Goal: Task Accomplishment & Management: Complete application form

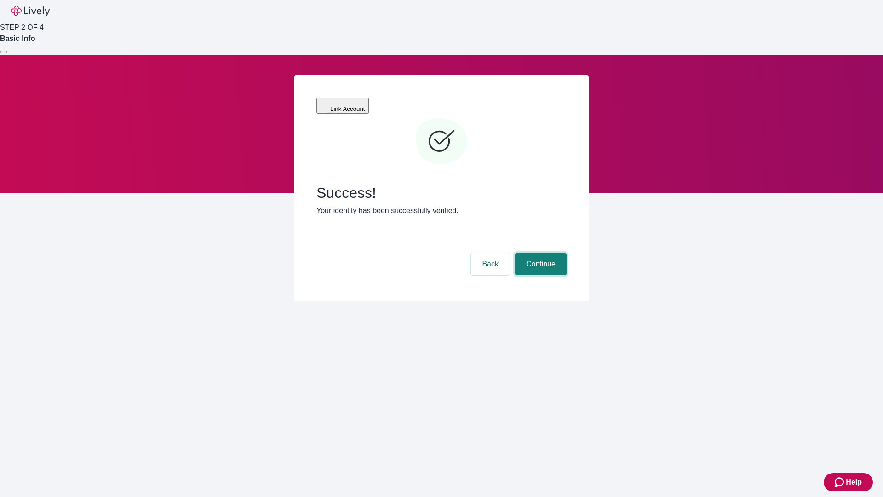
click at [540, 253] on button "Continue" at bounding box center [541, 264] width 52 height 22
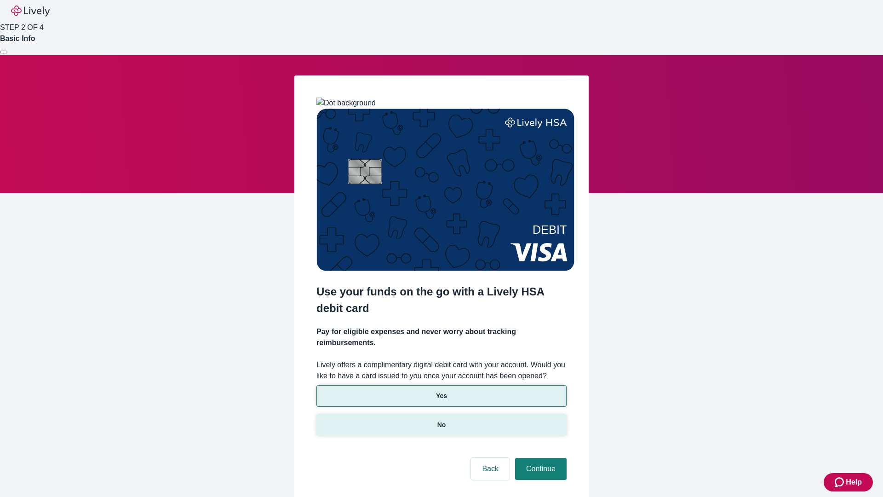
click at [441, 420] on p "No" at bounding box center [441, 425] width 9 height 10
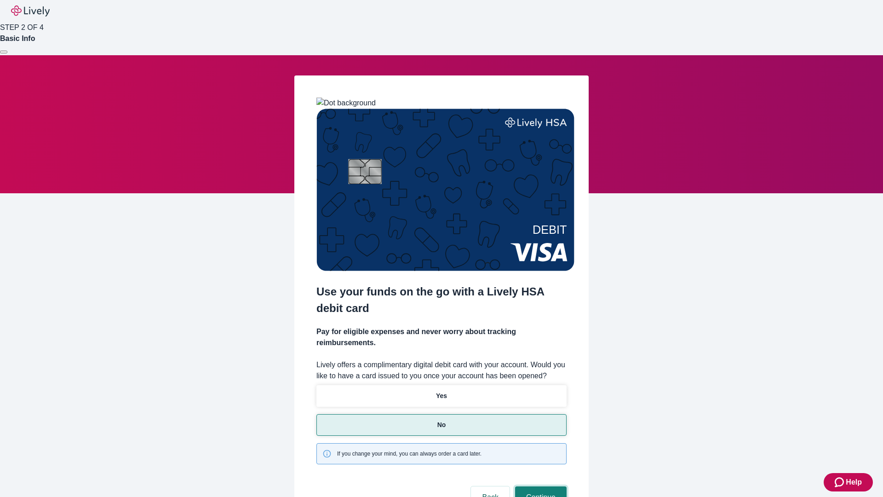
click at [540, 486] on button "Continue" at bounding box center [541, 497] width 52 height 22
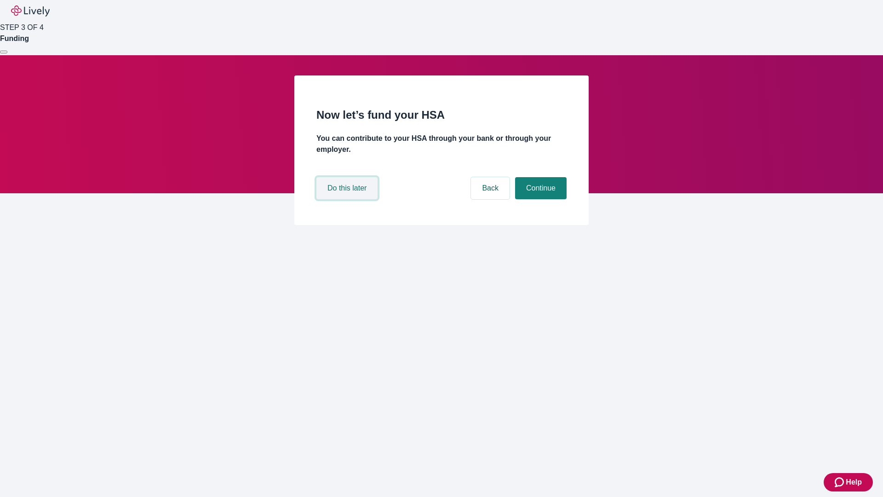
click at [348, 199] on button "Do this later" at bounding box center [346, 188] width 61 height 22
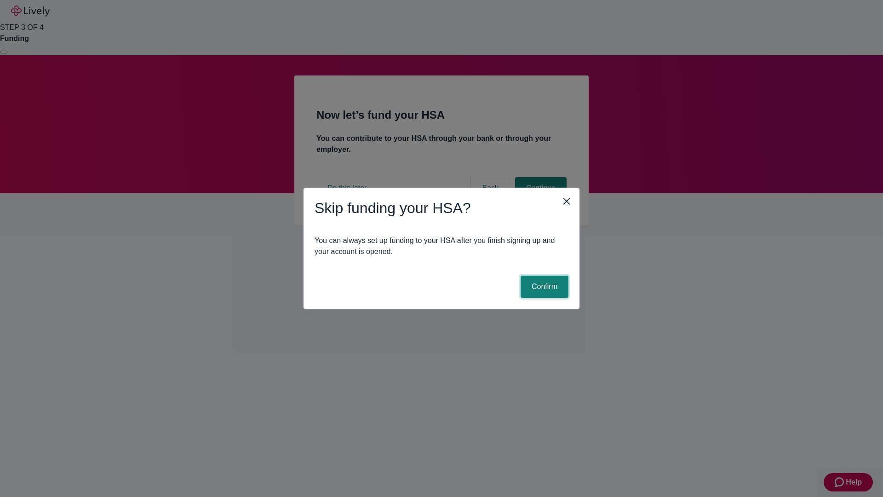
click at [543, 287] on button "Confirm" at bounding box center [545, 287] width 48 height 22
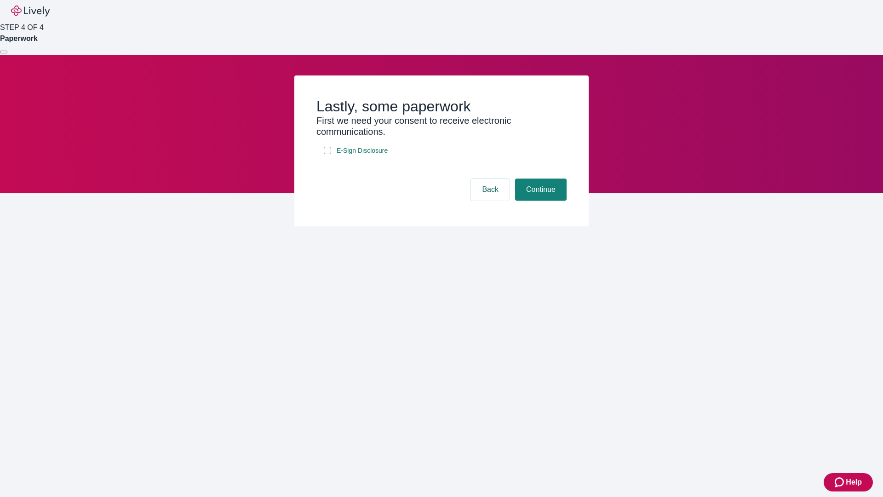
click at [327, 154] on input "E-Sign Disclosure" at bounding box center [327, 150] width 7 height 7
checkbox input "true"
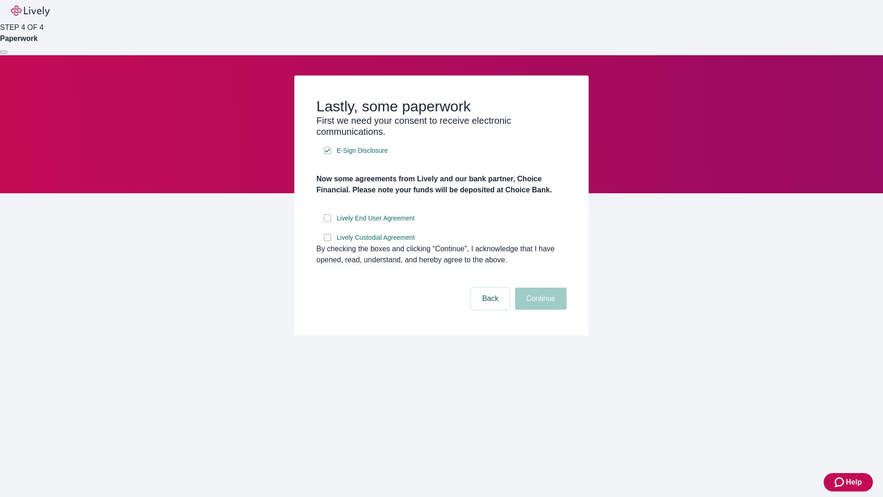
click at [327, 222] on input "Lively End User Agreement" at bounding box center [327, 217] width 7 height 7
checkbox input "true"
click at [327, 241] on input "Lively Custodial Agreement" at bounding box center [327, 237] width 7 height 7
checkbox input "true"
click at [540, 310] on button "Continue" at bounding box center [541, 298] width 52 height 22
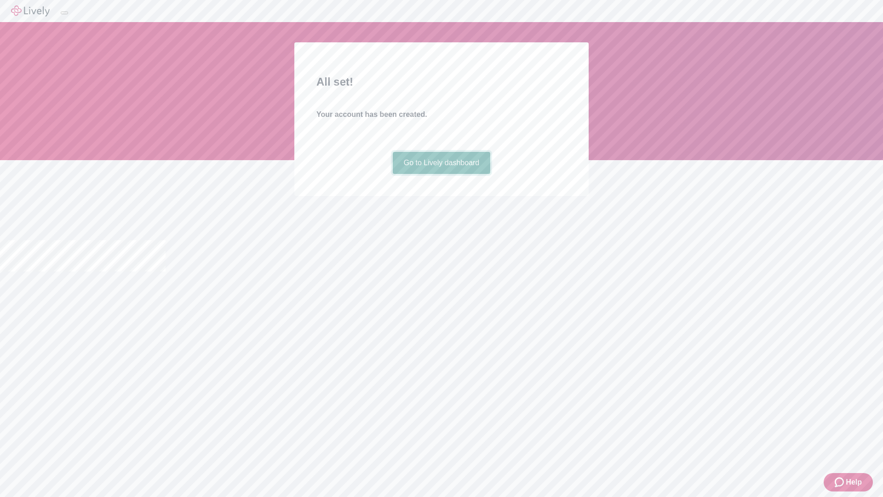
click at [441, 174] on link "Go to Lively dashboard" at bounding box center [442, 163] width 98 height 22
